Goal: Communication & Community: Connect with others

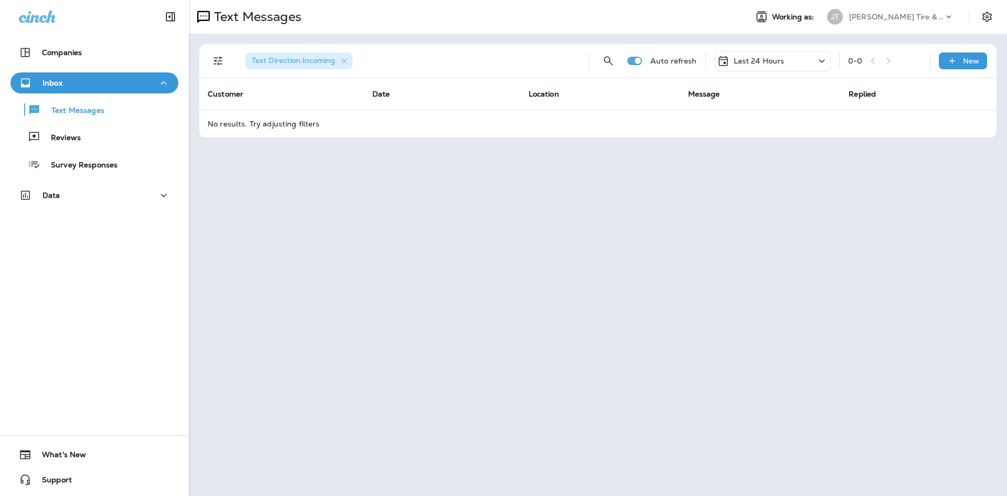
click at [743, 57] on p "Last 24 Hours" at bounding box center [759, 61] width 51 height 8
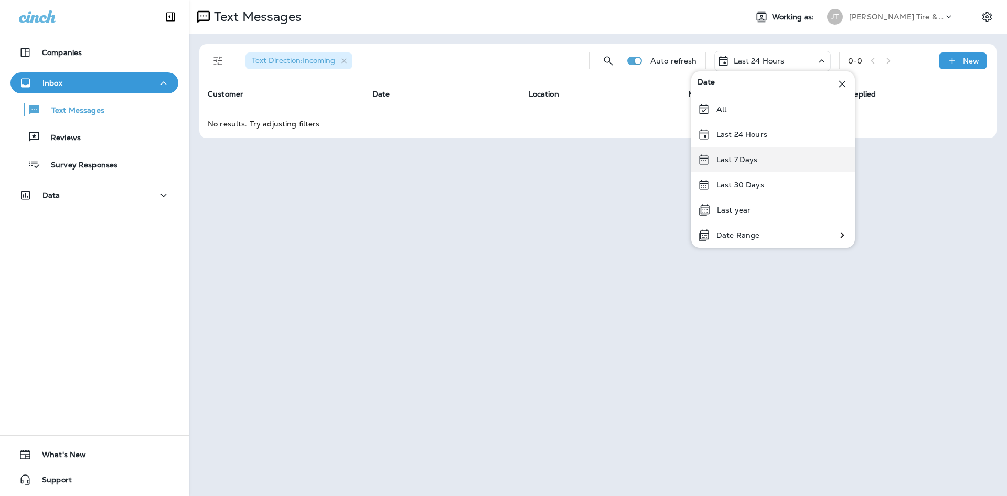
click at [719, 154] on div "Last 7 Days" at bounding box center [774, 159] width 164 height 25
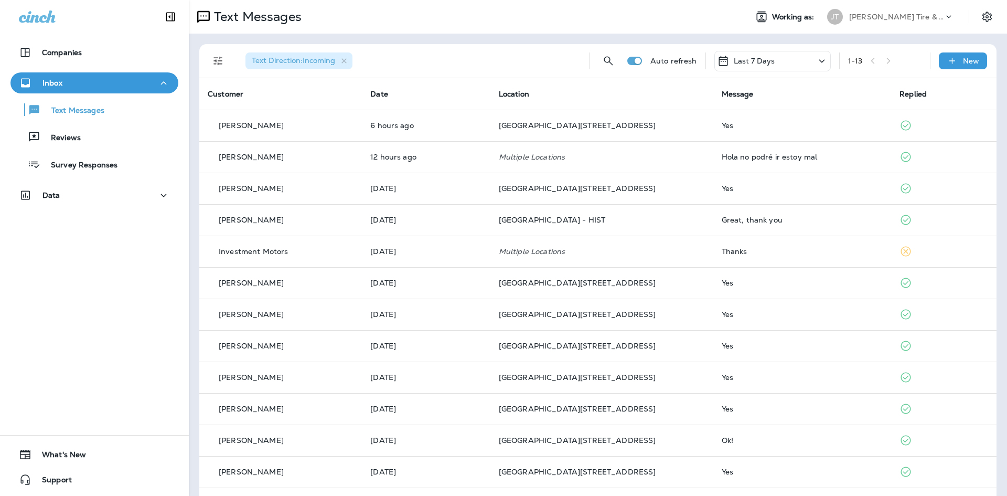
click at [770, 60] on div "Last 7 Days" at bounding box center [773, 61] width 116 height 20
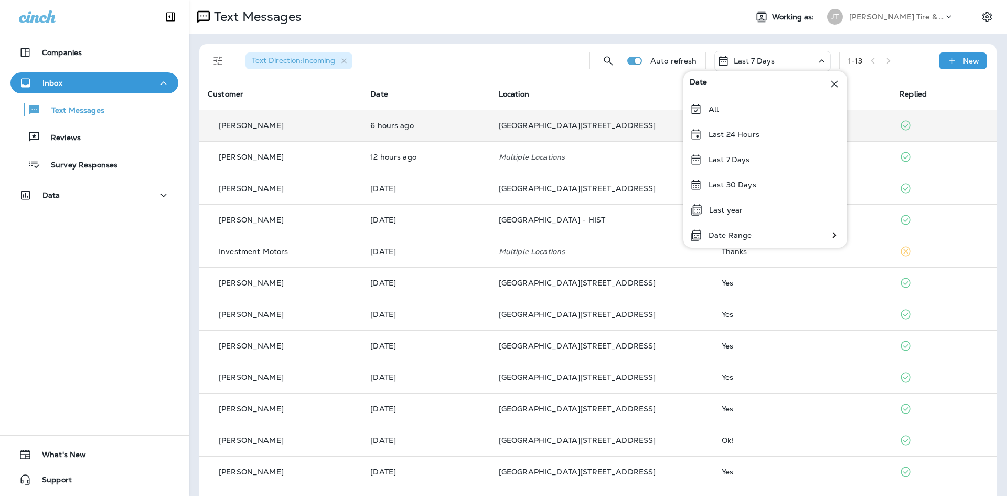
click at [721, 130] on p "Last 24 Hours" at bounding box center [734, 134] width 51 height 8
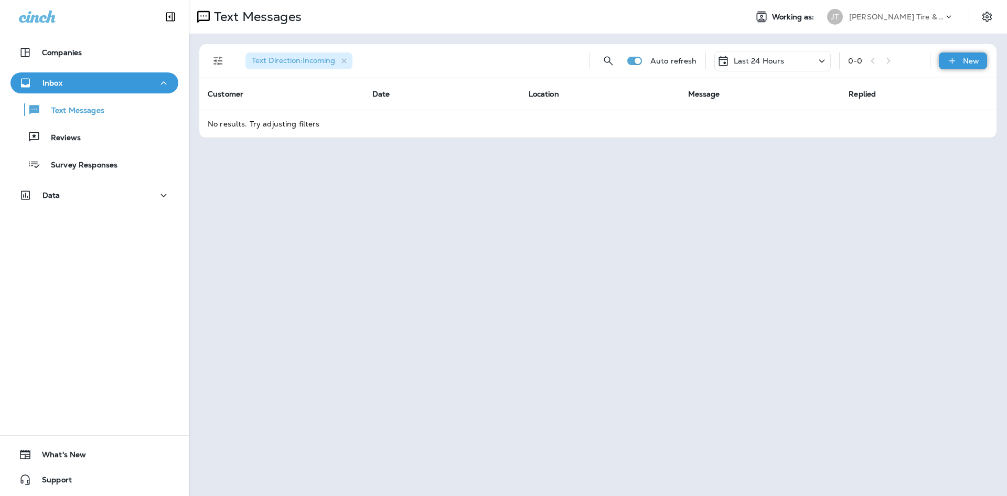
click at [976, 65] on p "New" at bounding box center [971, 61] width 16 height 8
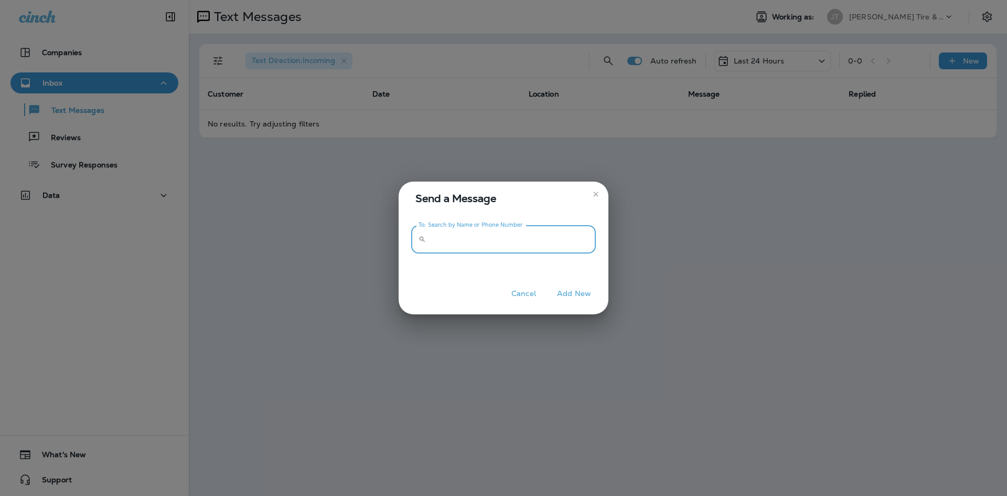
drag, startPoint x: 527, startPoint y: 244, endPoint x: 930, endPoint y: 210, distance: 404.4
click at [527, 243] on input "To: Search by Name or Phone Number" at bounding box center [513, 240] width 166 height 28
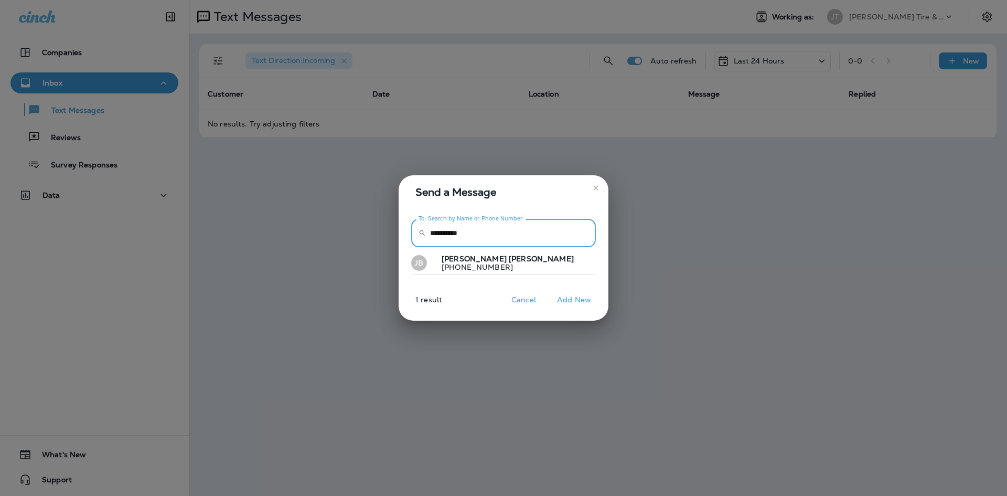
type input "**********"
click at [489, 268] on p "[PHONE_NUMBER]" at bounding box center [503, 267] width 141 height 8
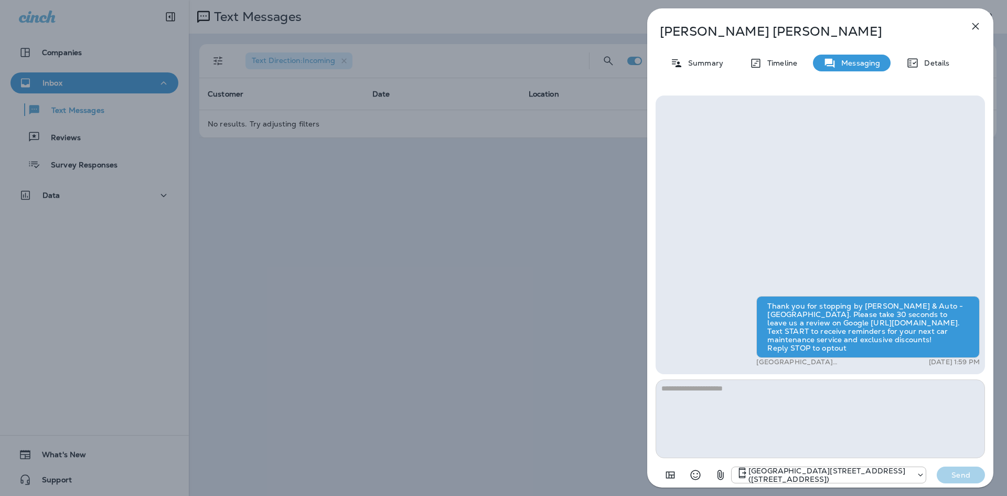
click at [749, 420] on textarea at bounding box center [821, 418] width 330 height 79
type textarea "**********"
